Goal: Task Accomplishment & Management: Use online tool/utility

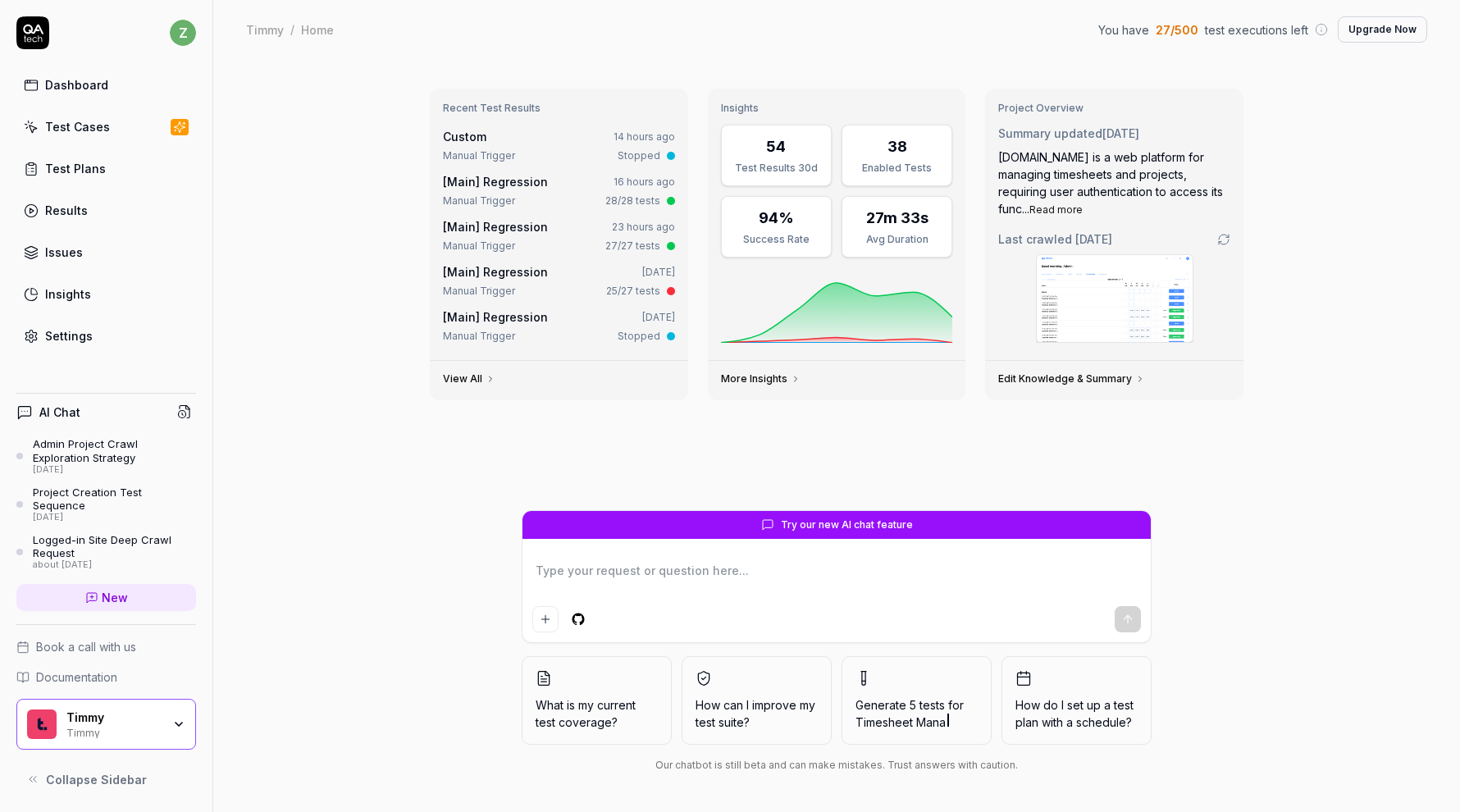
click at [124, 121] on link "Test Cases" at bounding box center [106, 127] width 180 height 32
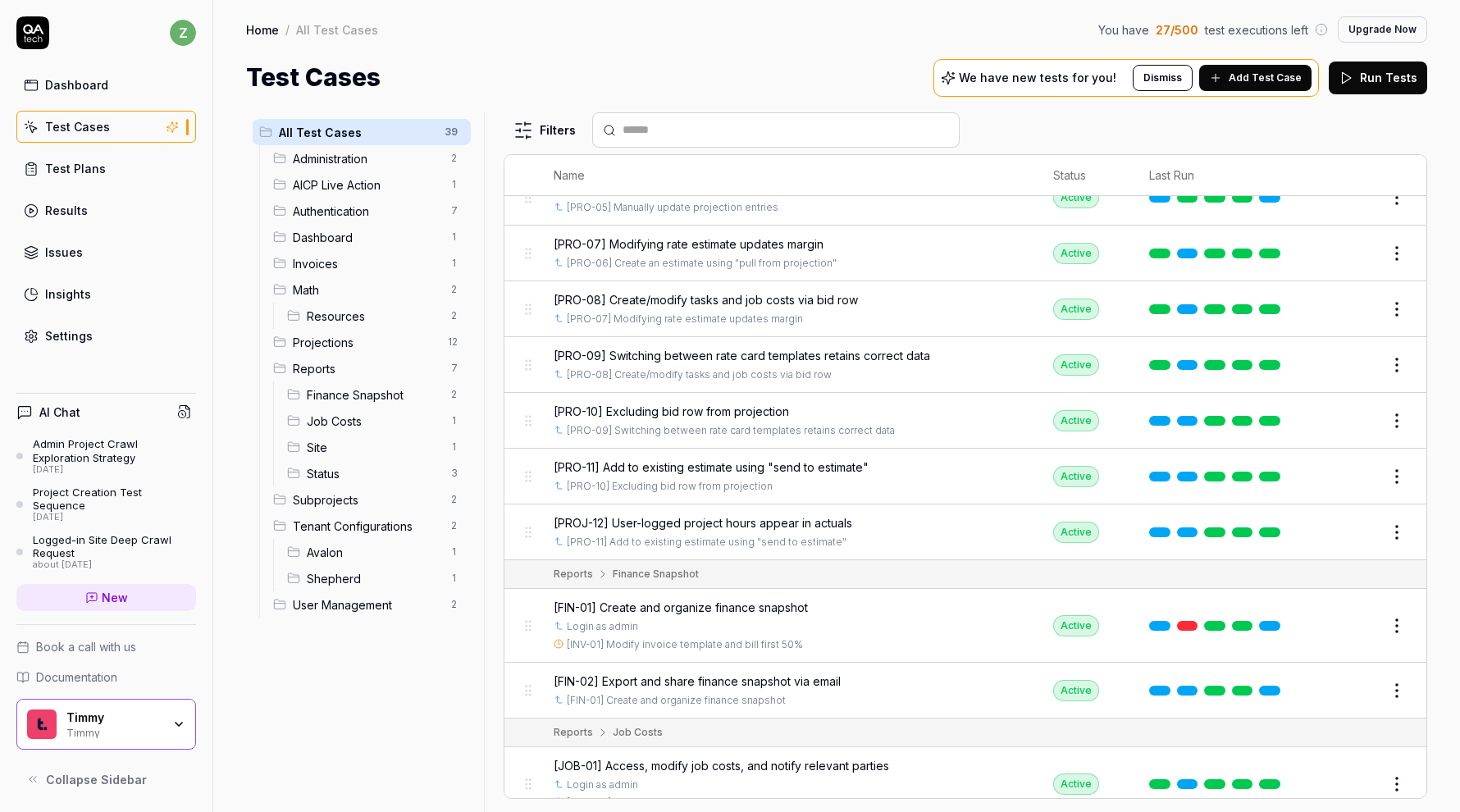
scroll to position [1318, 0]
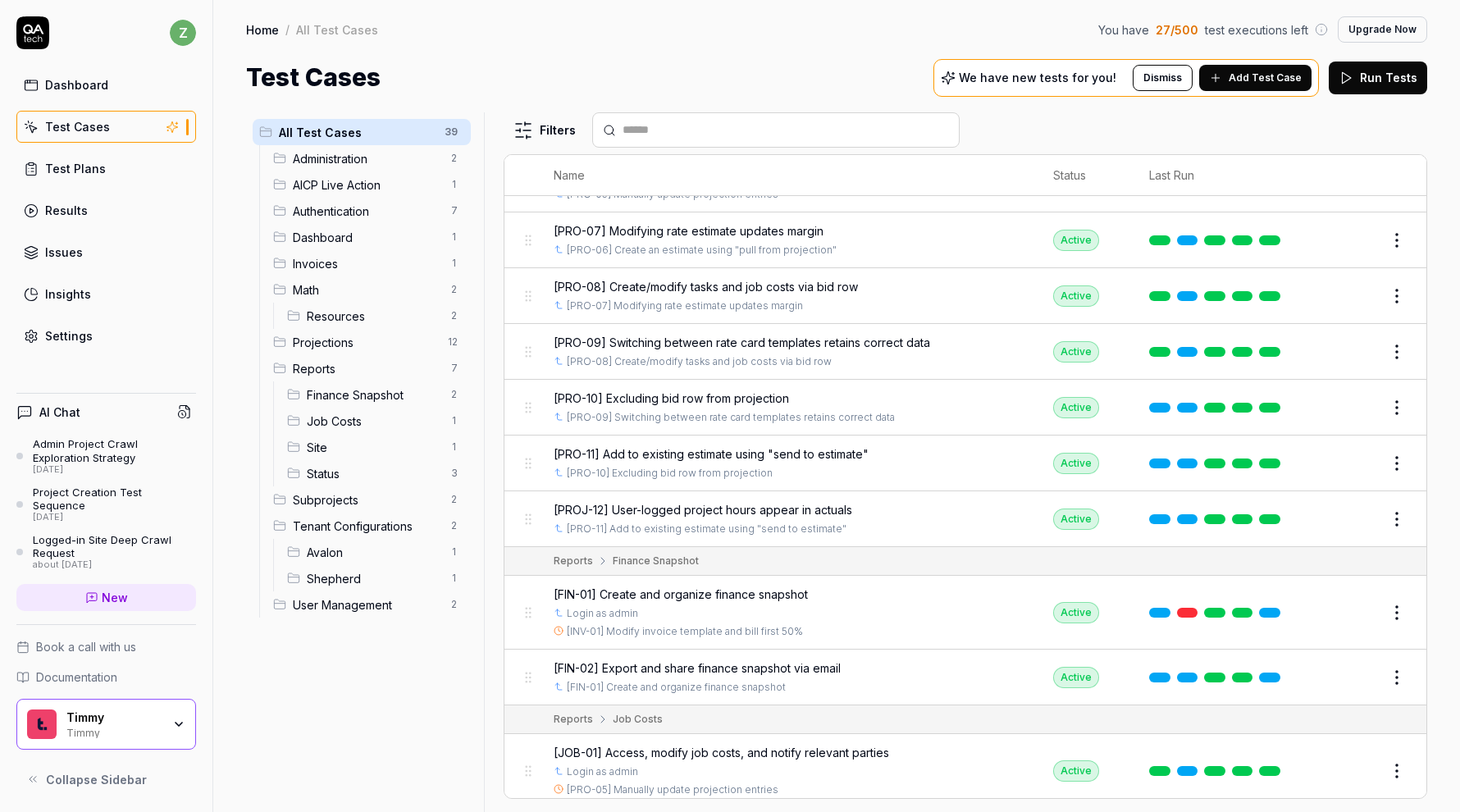
click at [794, 501] on span "[PROJ-12] User-logged project hours appear in actuals" at bounding box center [702, 509] width 299 height 17
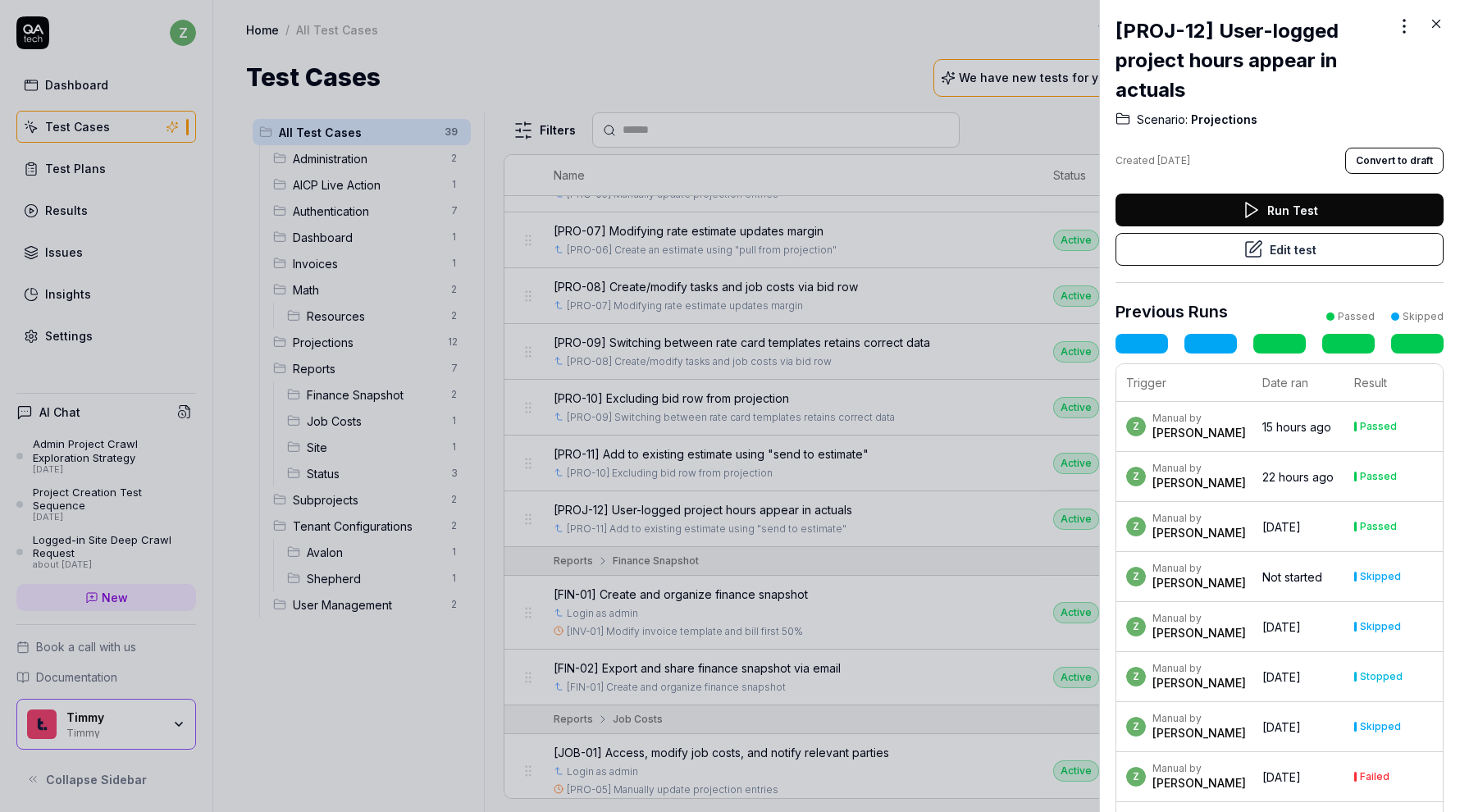
click at [1247, 196] on button "Run Test" at bounding box center [1278, 209] width 328 height 33
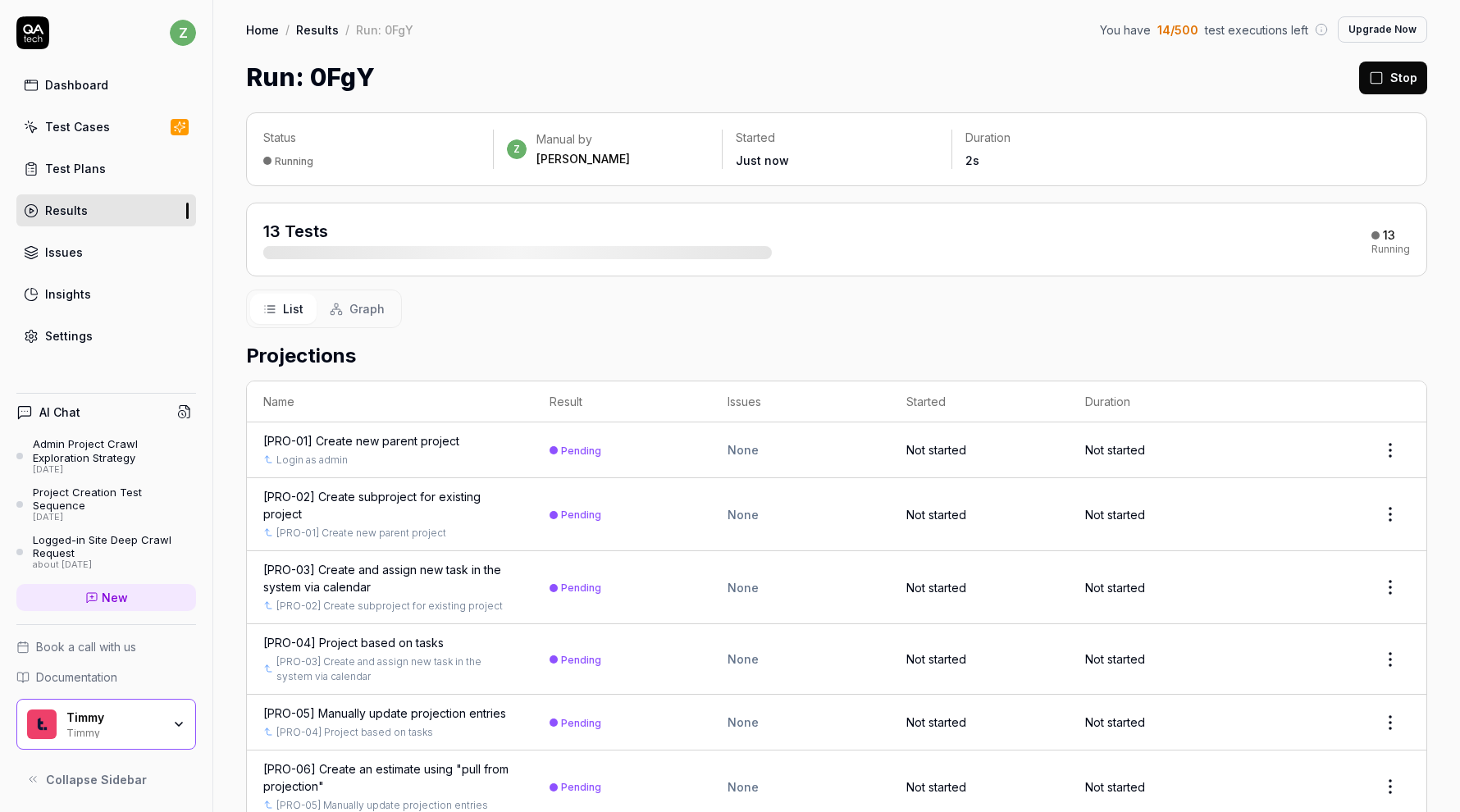
click at [1380, 76] on icon at bounding box center [1376, 77] width 15 height 15
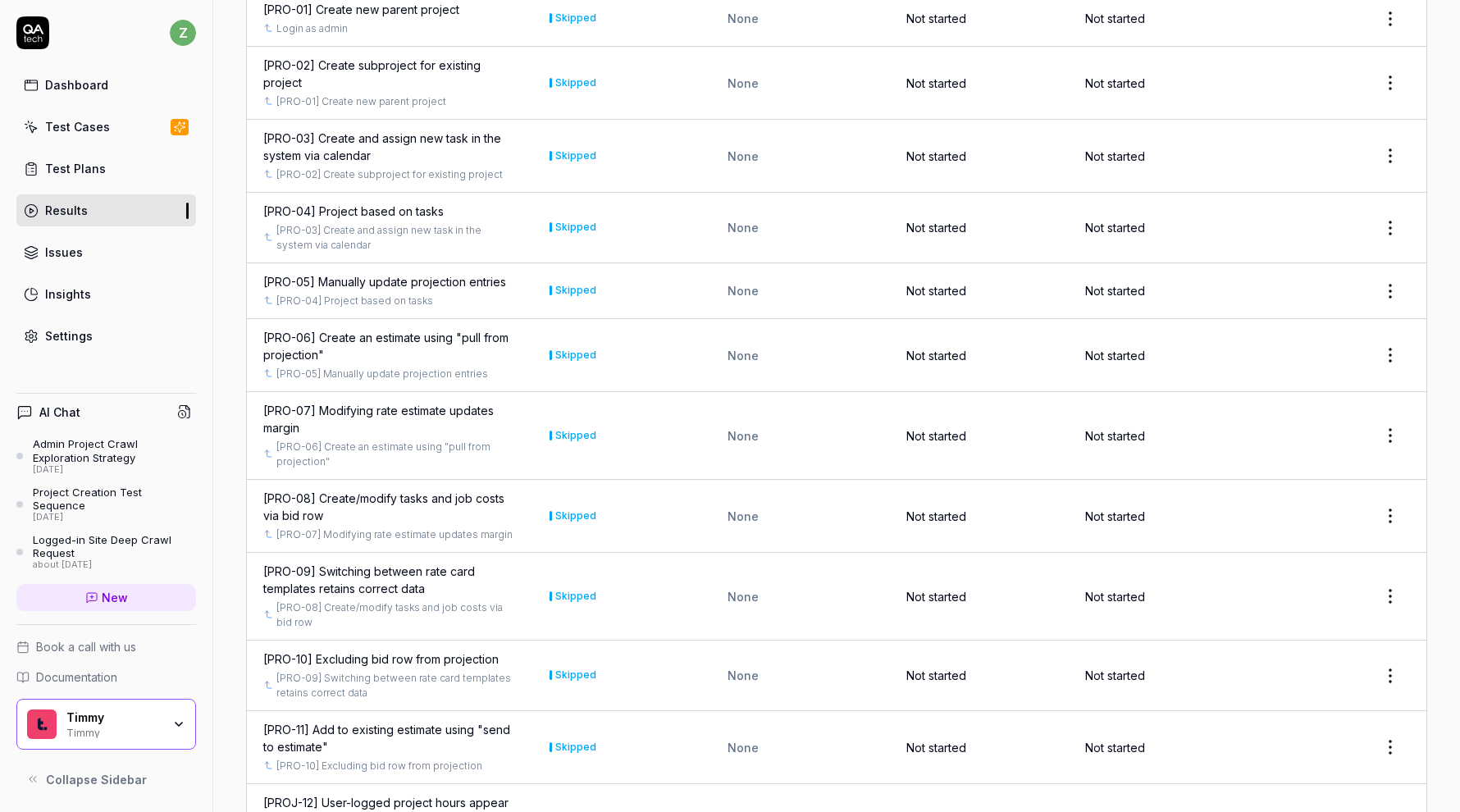
scroll to position [708, 0]
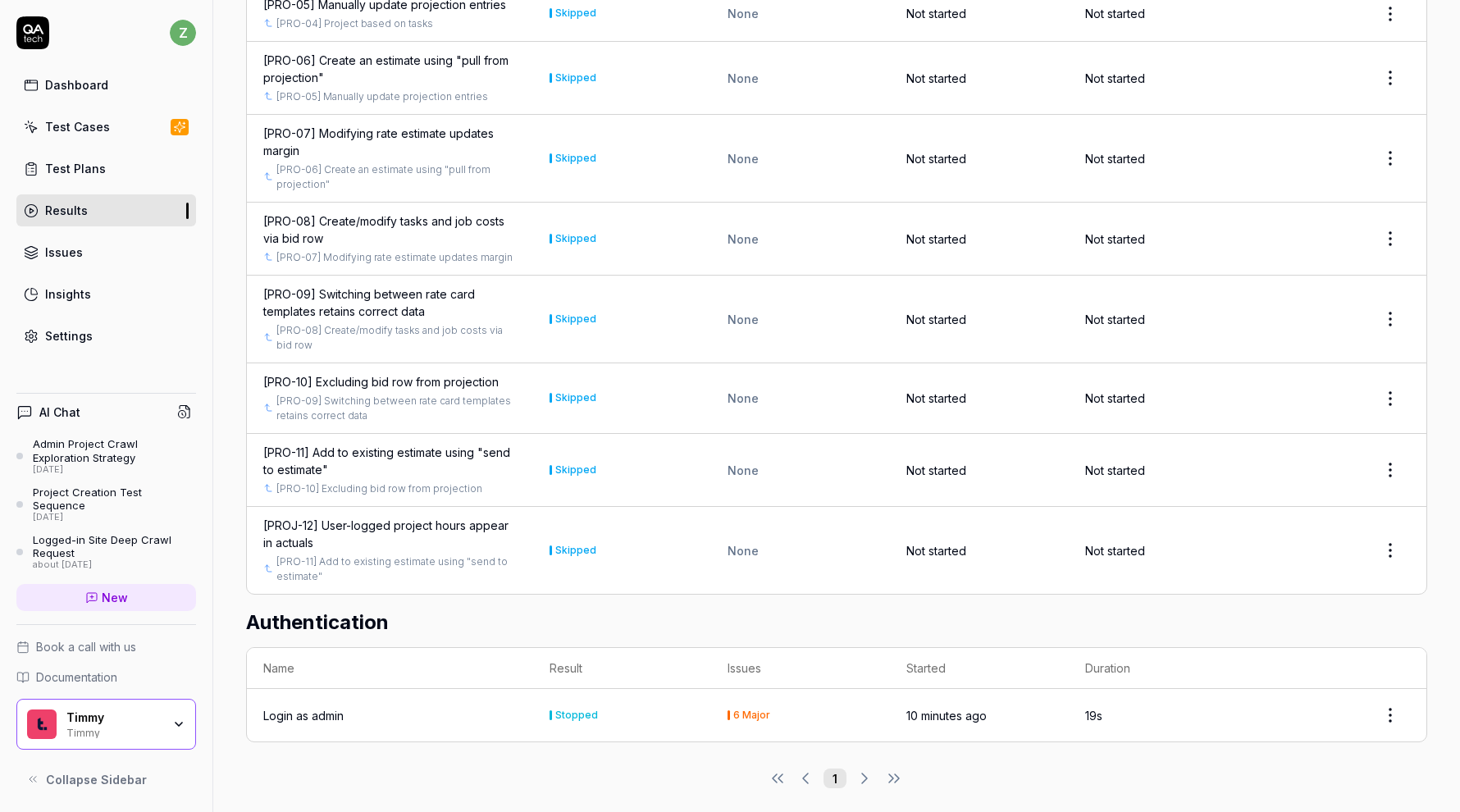
click at [358, 517] on div "[PROJ-12] User-logged project hours appear in actuals" at bounding box center [389, 533] width 253 height 35
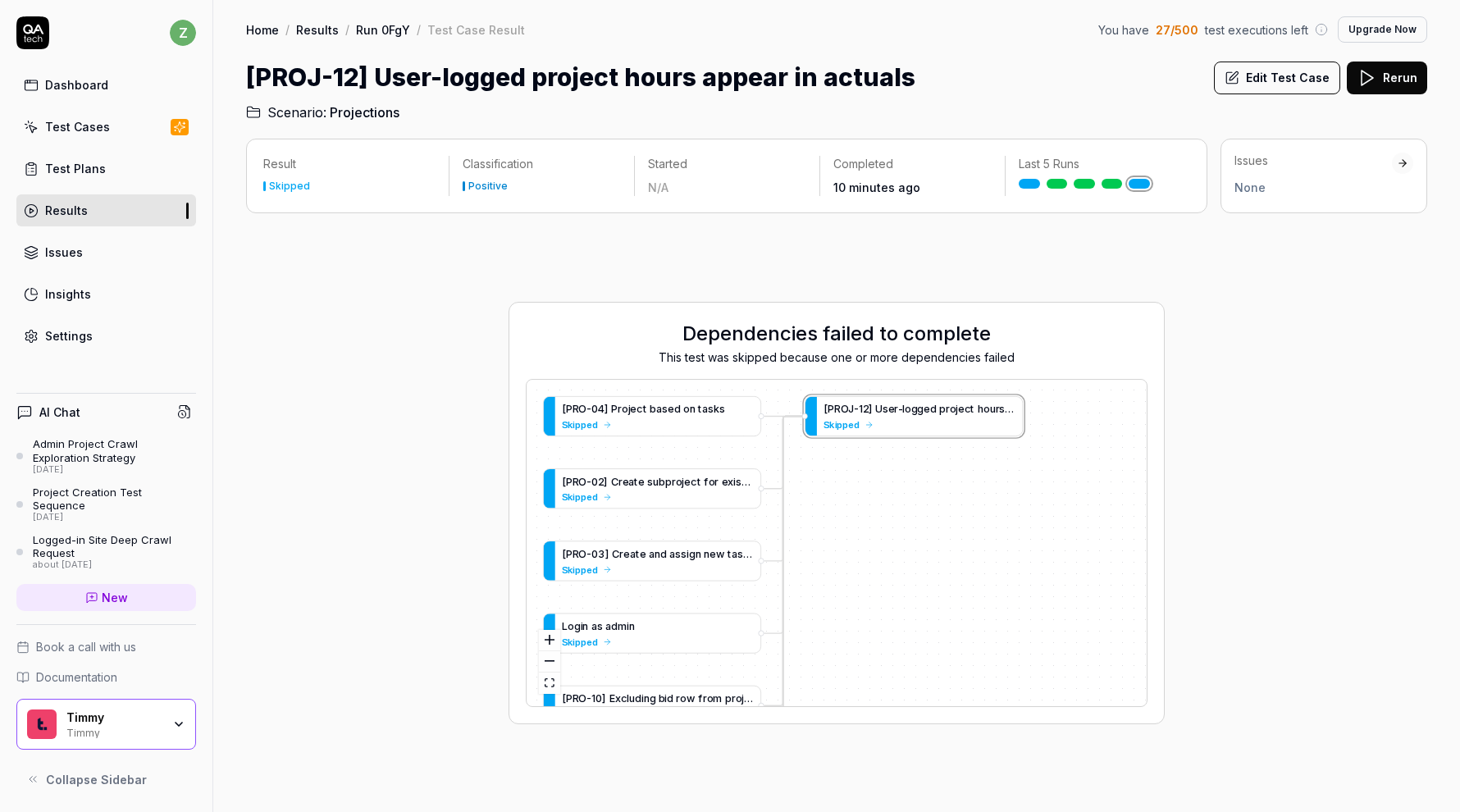
click at [1318, 70] on button "Edit Test Case" at bounding box center [1277, 77] width 126 height 33
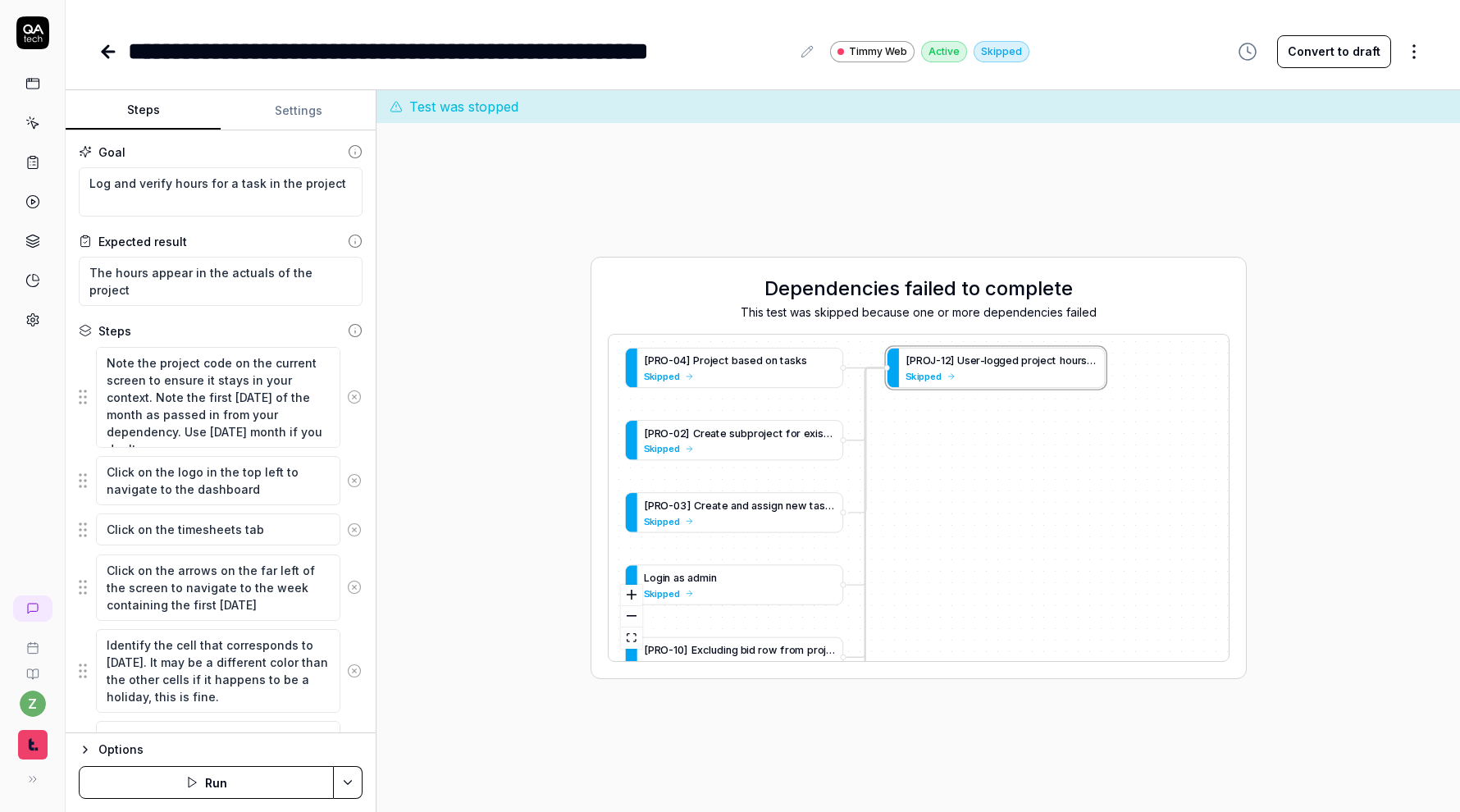
drag, startPoint x: 983, startPoint y: 529, endPoint x: 982, endPoint y: 428, distance: 101.0
click at [982, 428] on div "[ P R O - 0 4 ] P r o j e c t b a s e d o n t a s k s Skipped [ P R O - 0 2 ] C…" at bounding box center [917, 497] width 620 height 326
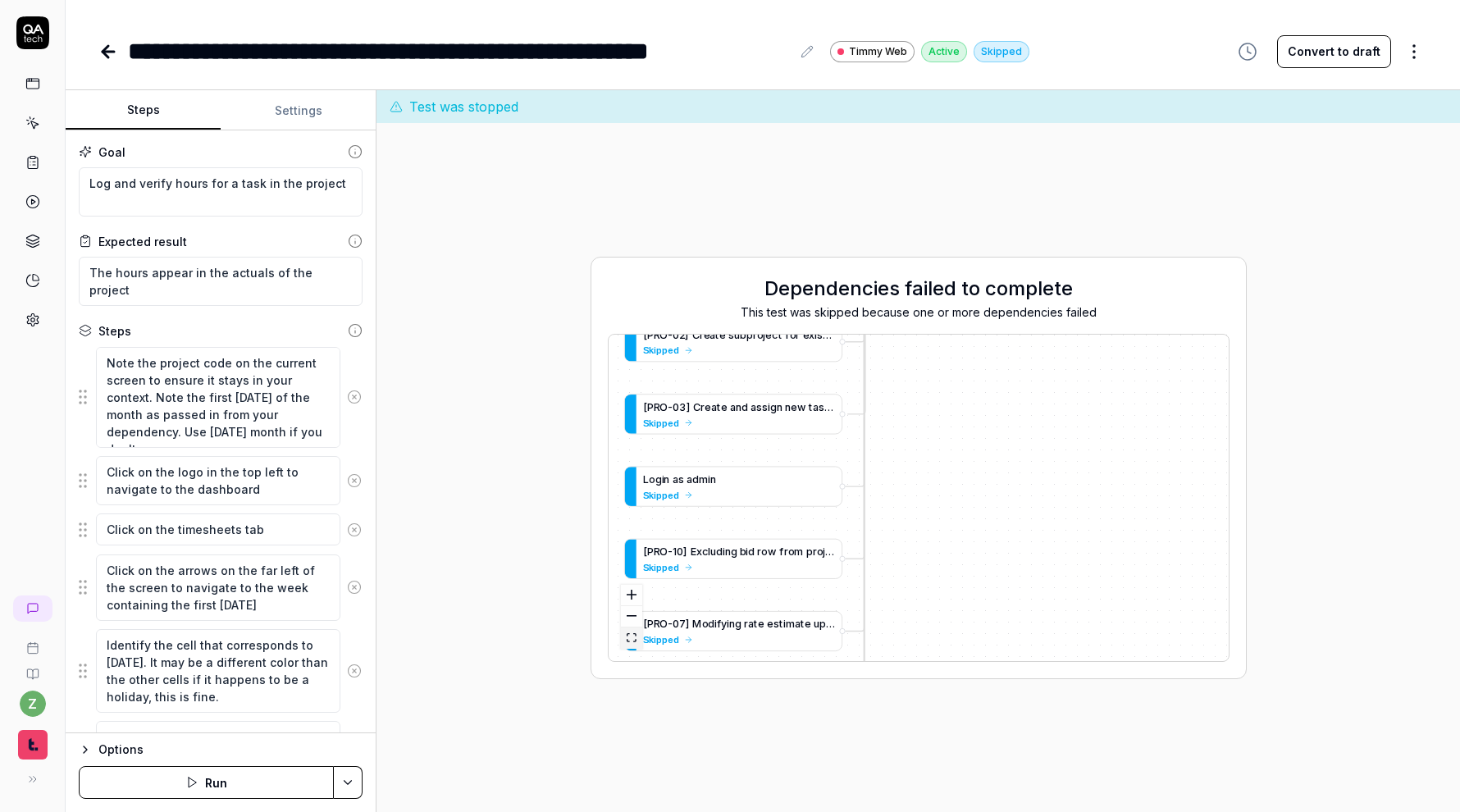
click at [632, 638] on icon "fit view" at bounding box center [632, 637] width 10 height 9
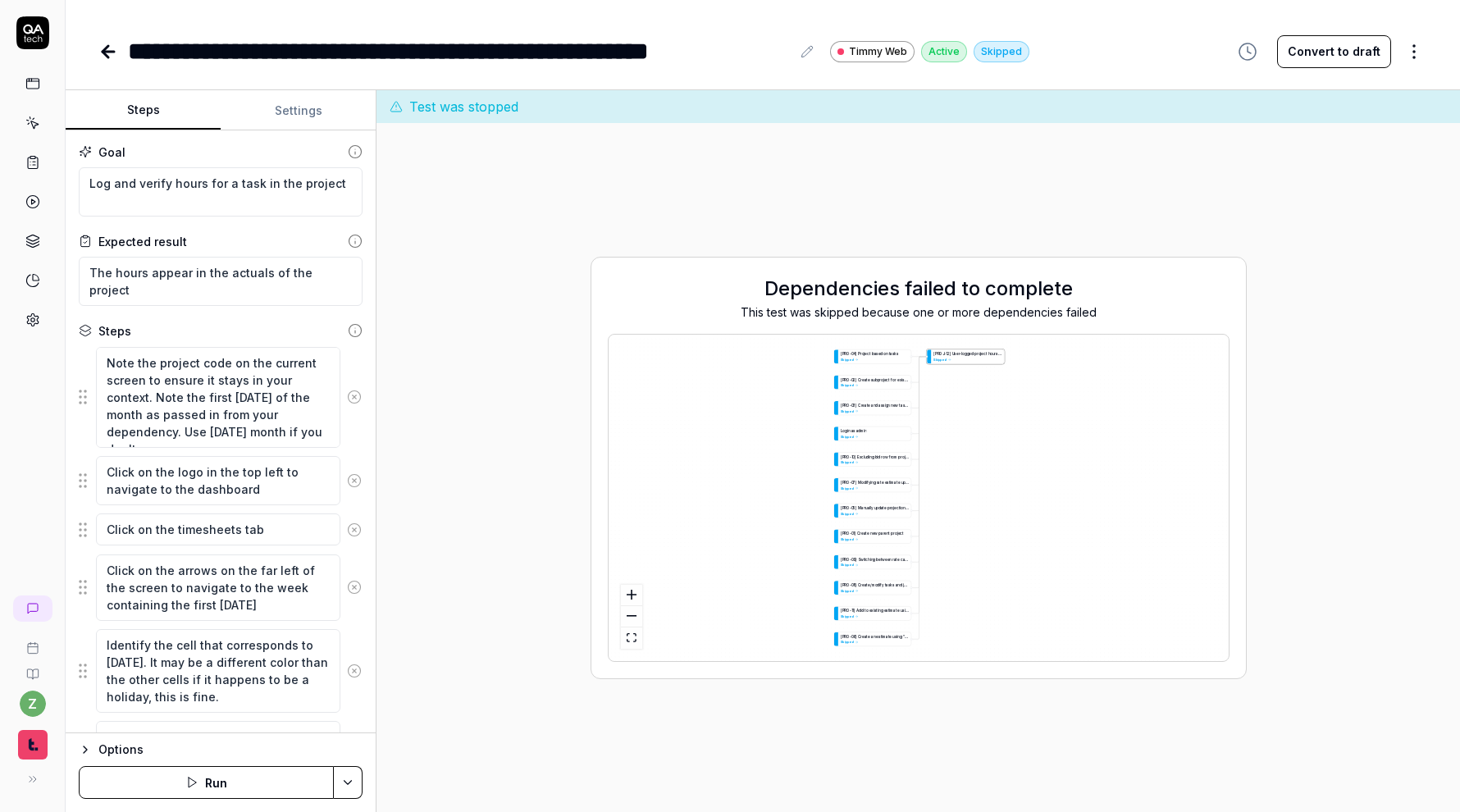
click at [279, 779] on button "Run" at bounding box center [205, 781] width 255 height 33
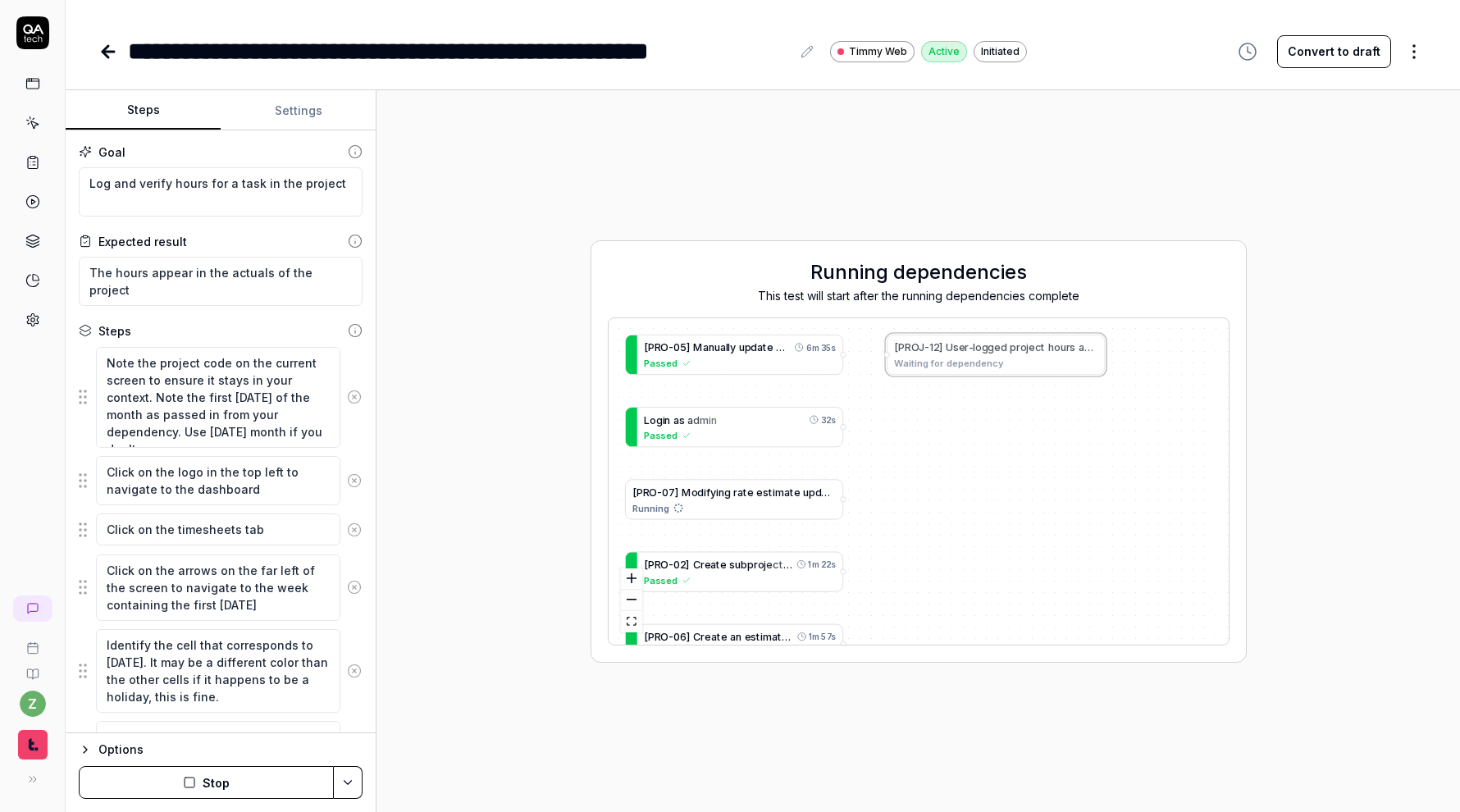
type textarea "*"
